Goal: Task Accomplishment & Management: Use online tool/utility

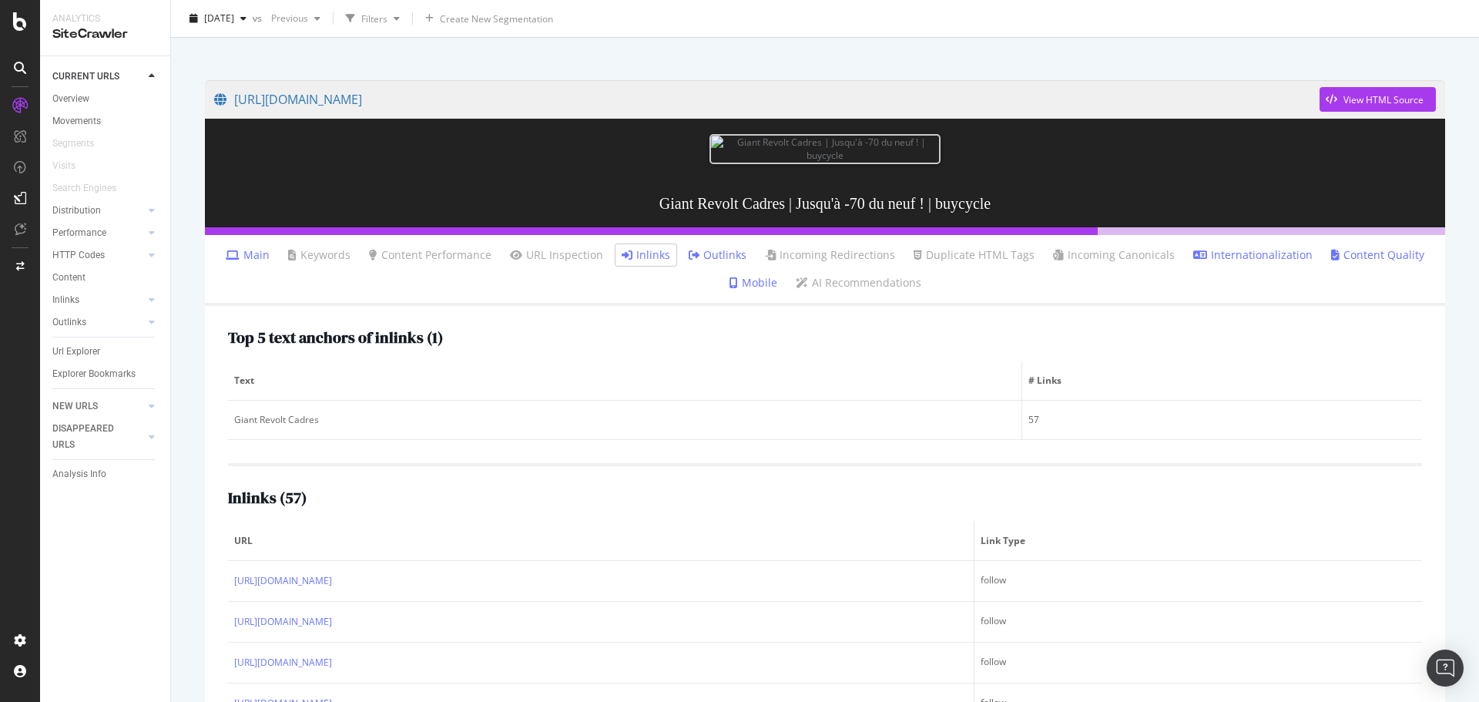
scroll to position [85, 0]
click at [92, 354] on div "Url Explorer" at bounding box center [76, 352] width 48 height 16
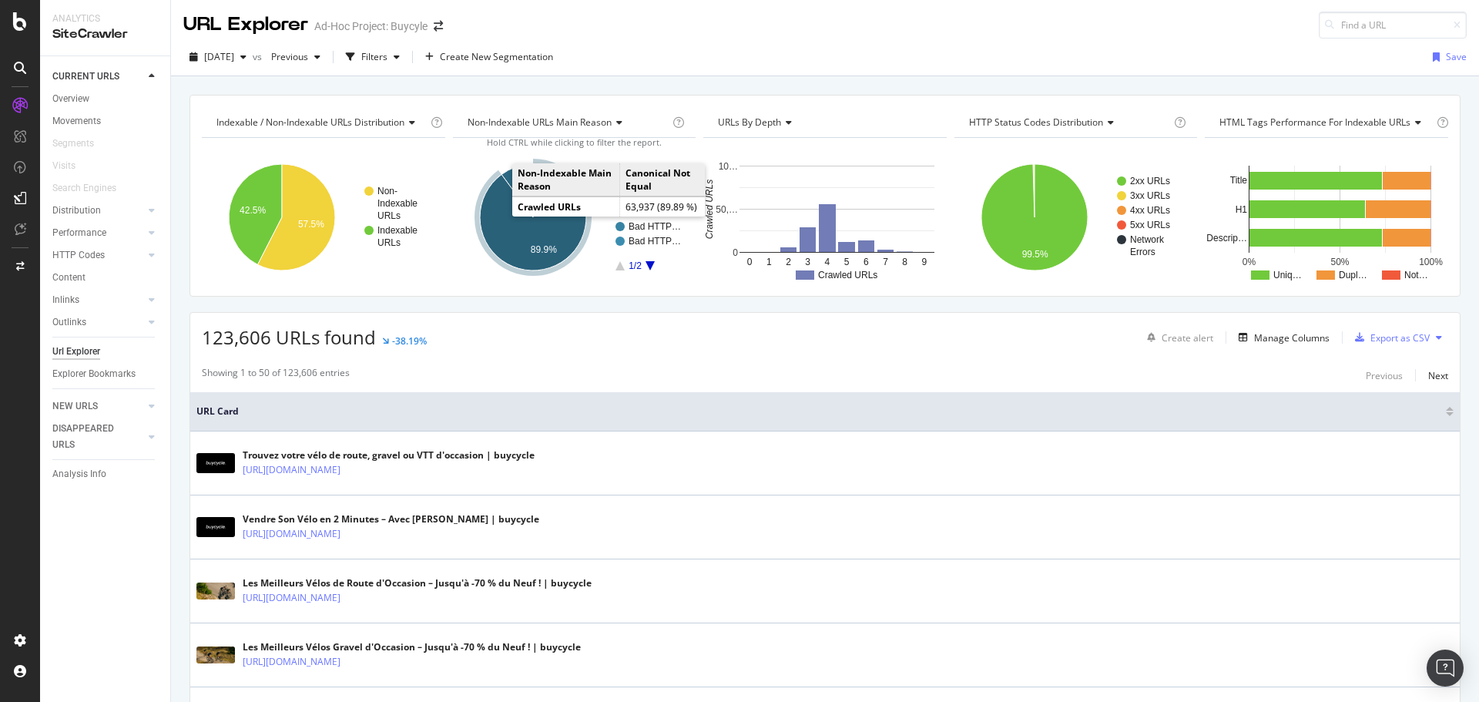
scroll to position [2, 0]
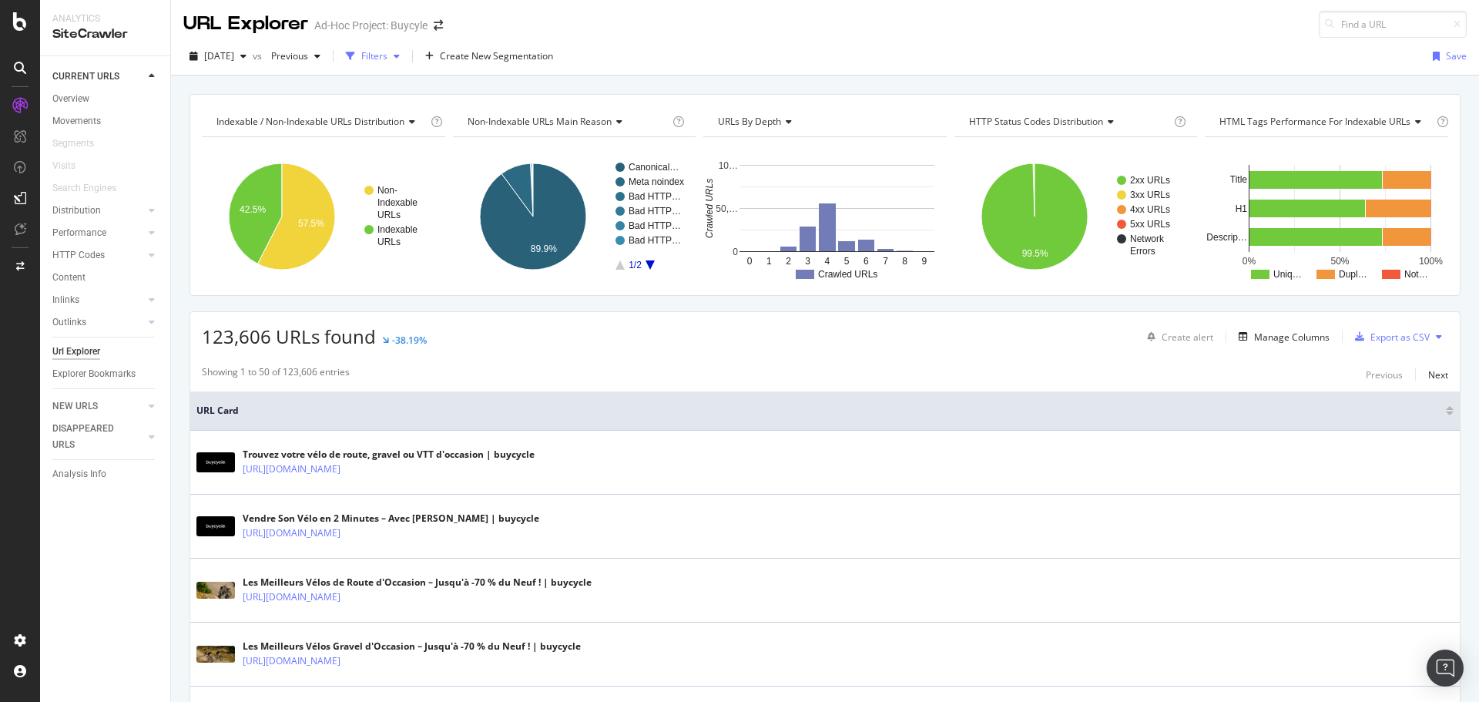
click at [388, 57] on div "Filters" at bounding box center [374, 55] width 26 height 13
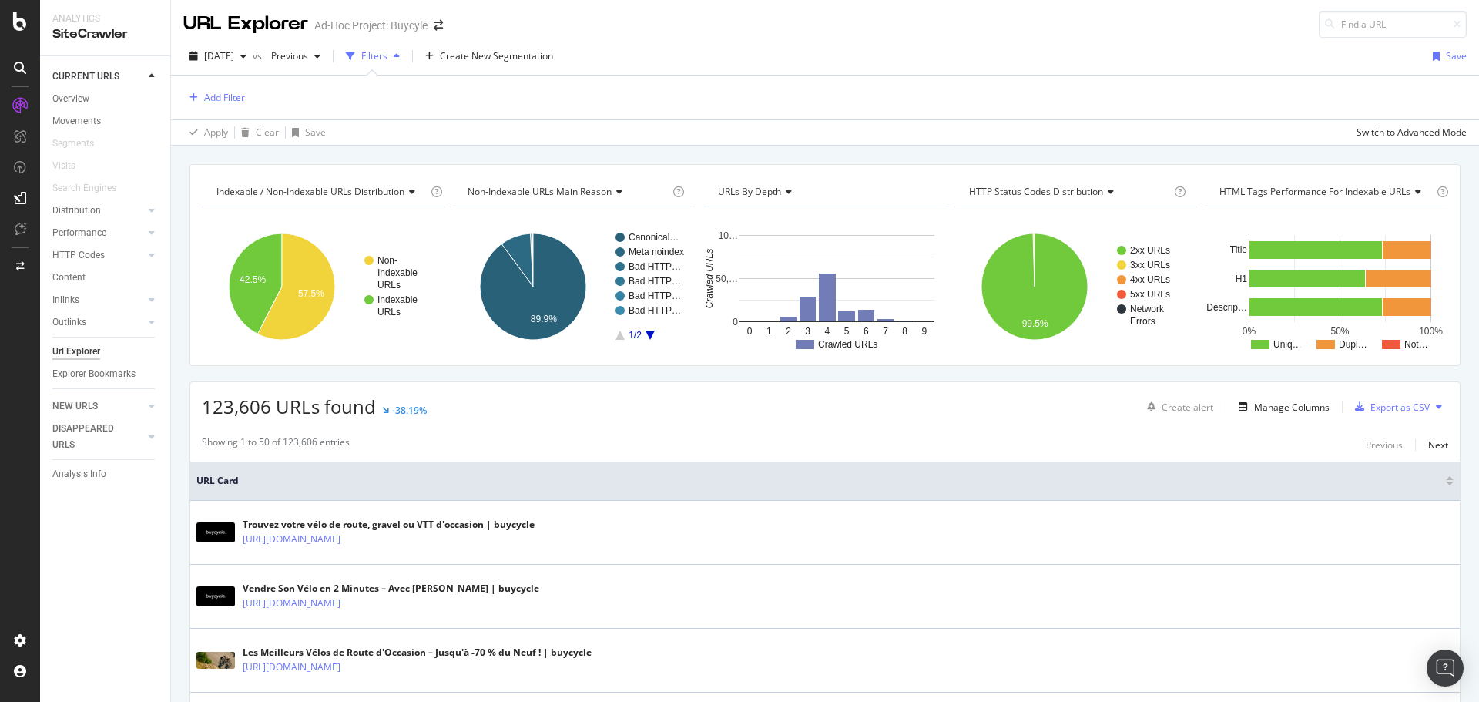
click at [215, 97] on div "Add Filter" at bounding box center [224, 97] width 41 height 13
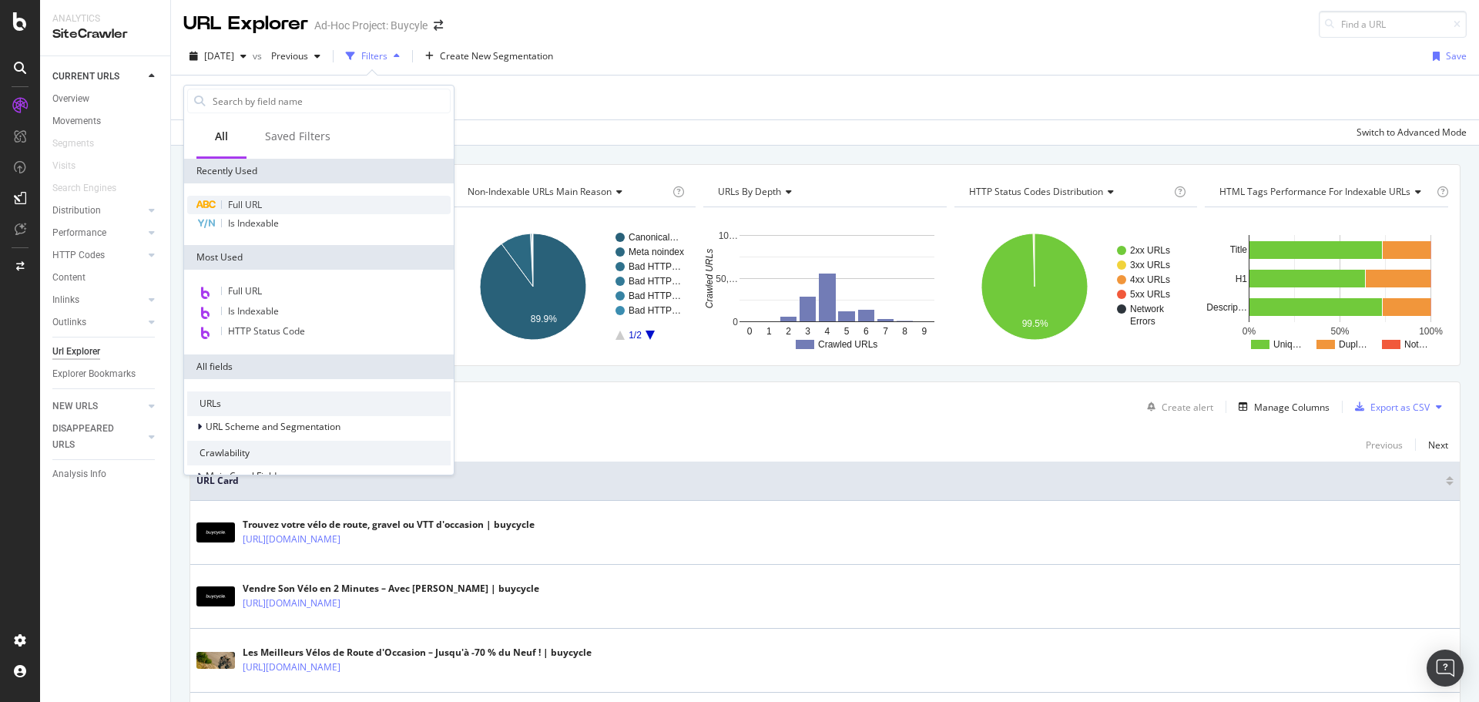
click at [247, 206] on span "Full URL" at bounding box center [245, 204] width 34 height 13
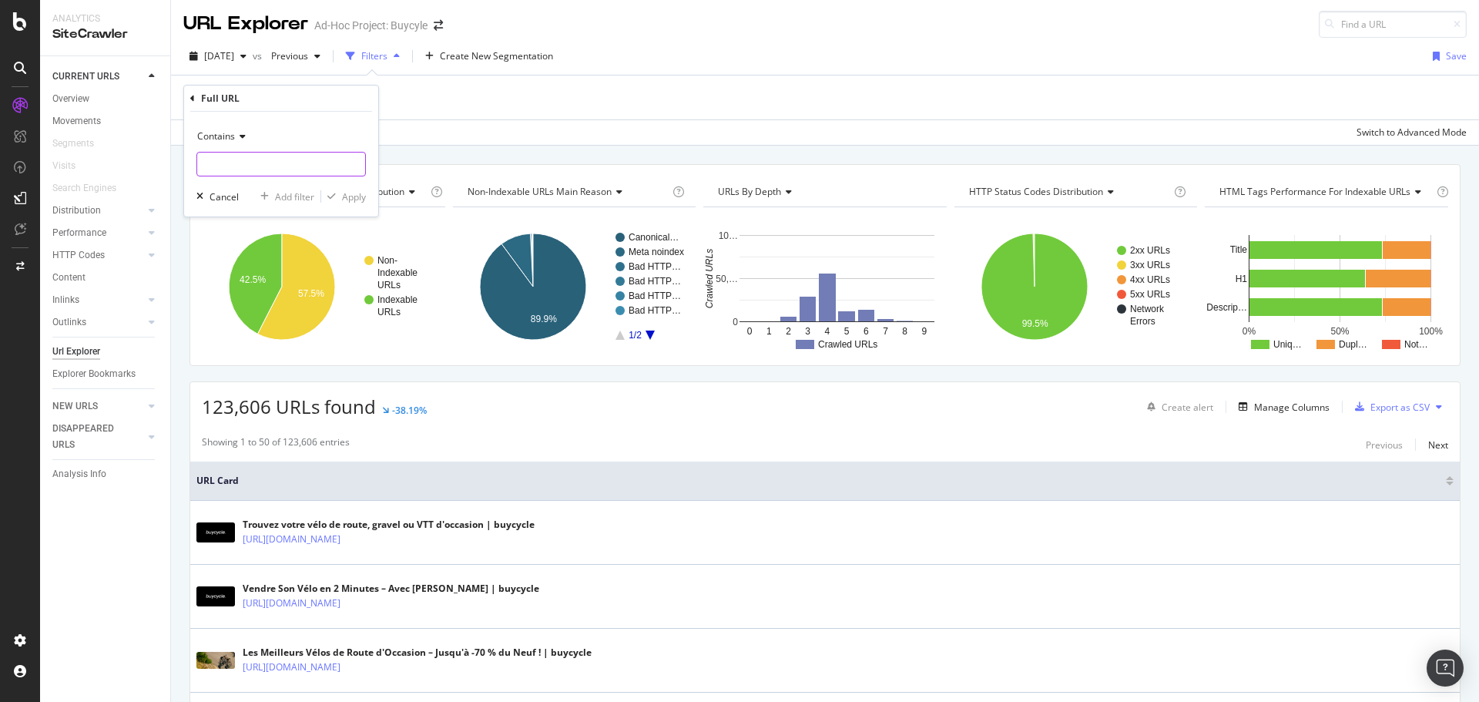
click at [259, 162] on input "text" at bounding box center [281, 164] width 168 height 25
type input "/shop/"
click at [344, 190] on div "Apply" at bounding box center [354, 196] width 24 height 13
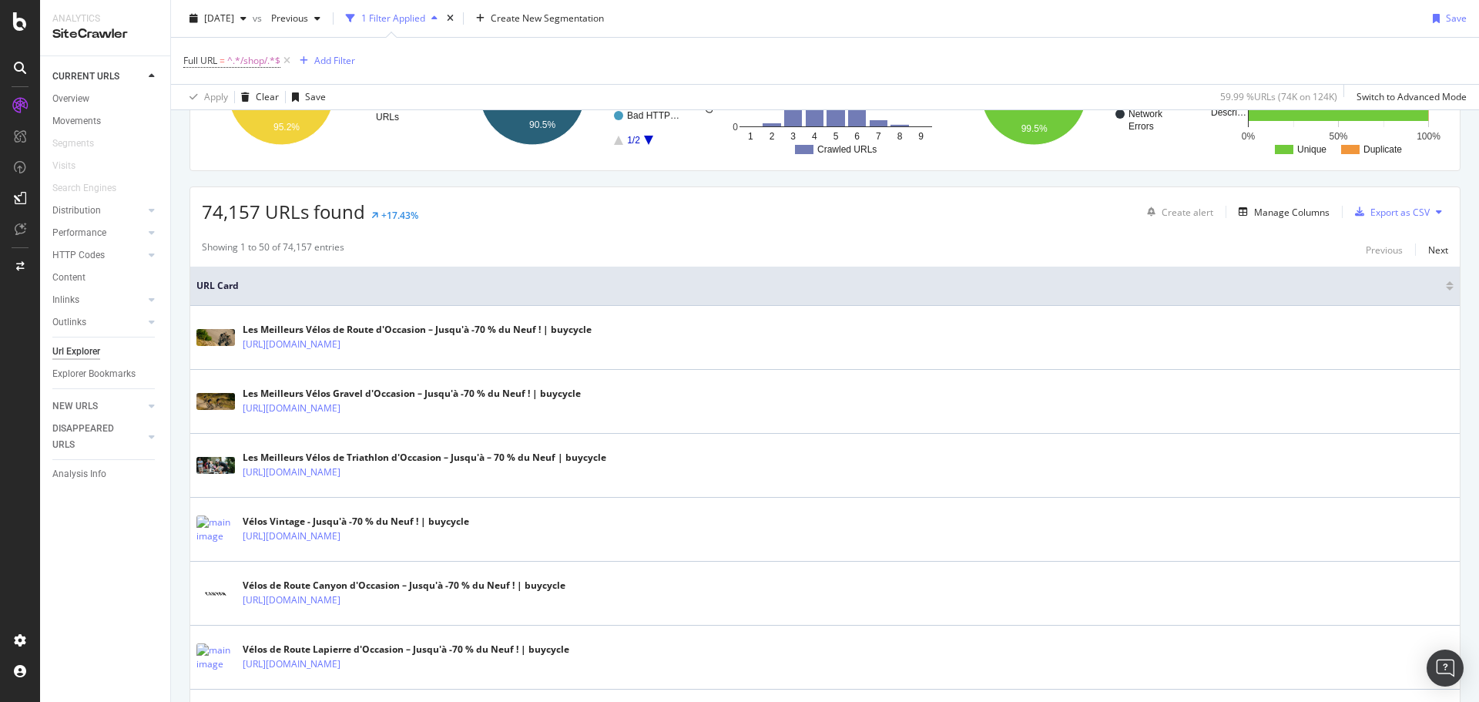
scroll to position [199, 0]
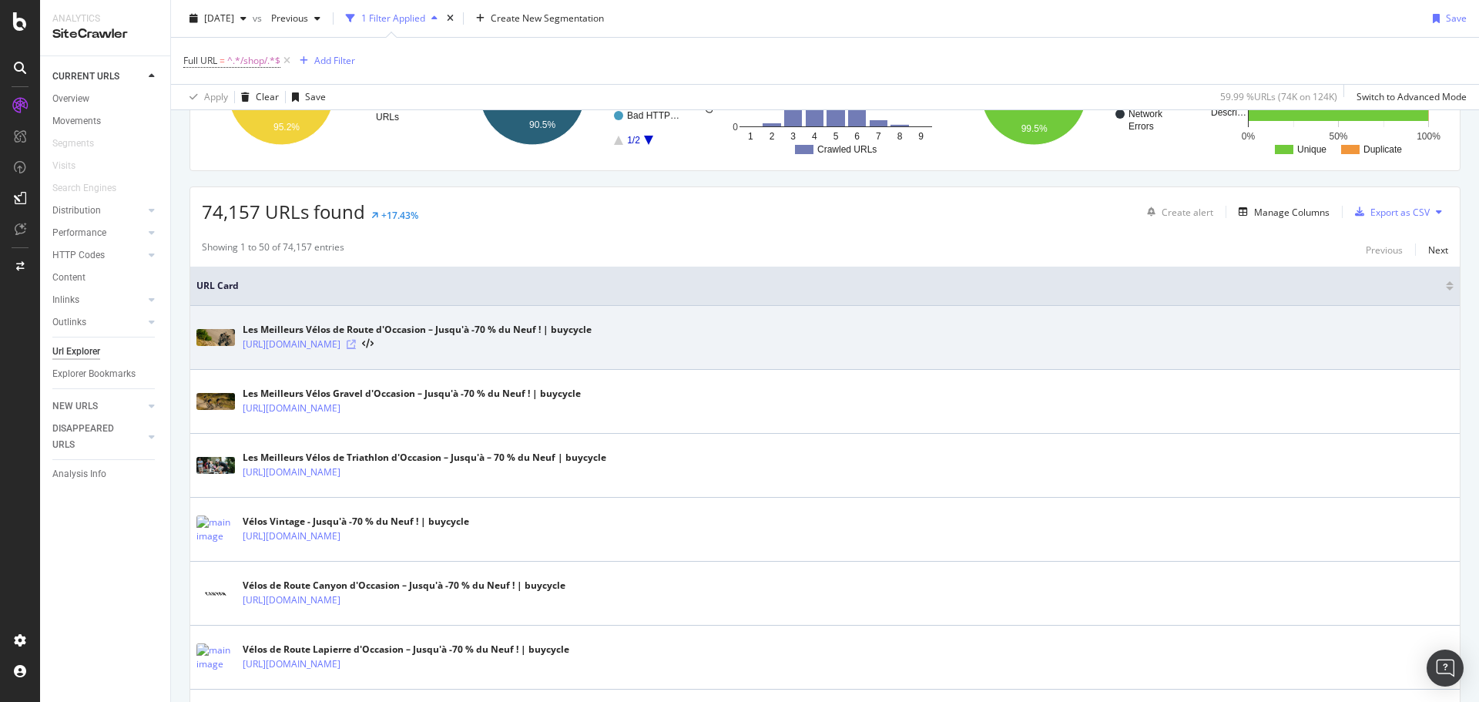
click at [356, 344] on icon at bounding box center [351, 344] width 9 height 9
